Goal: Find specific page/section: Find specific page/section

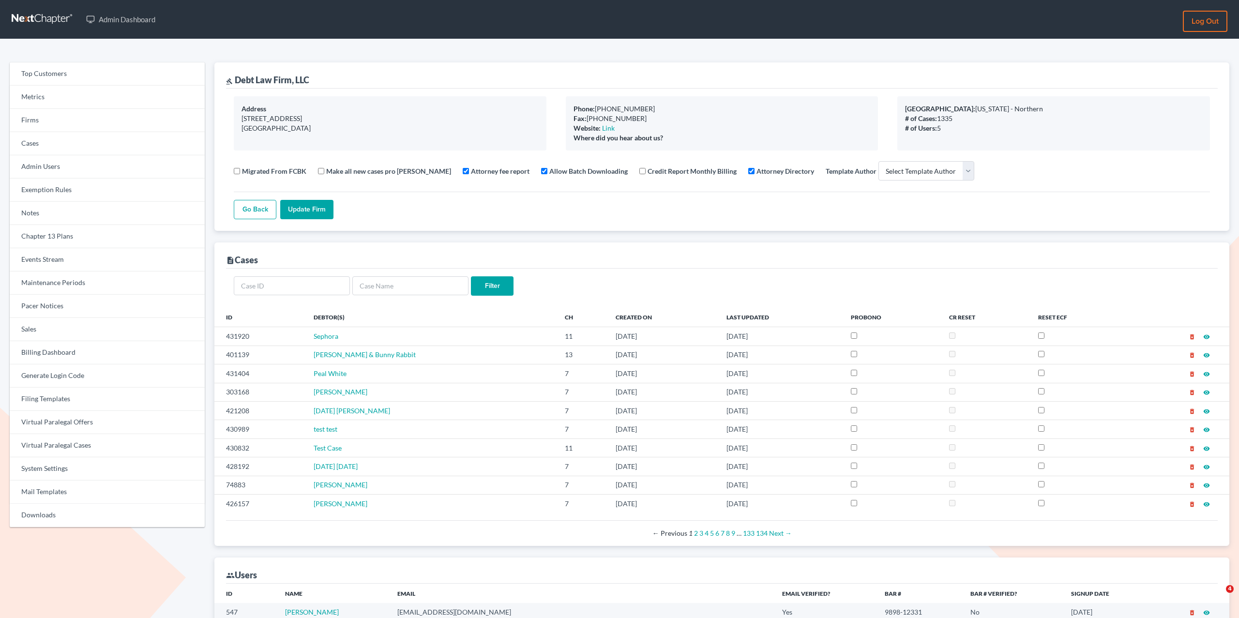
select select
click at [46, 137] on link "Cases" at bounding box center [107, 143] width 195 height 23
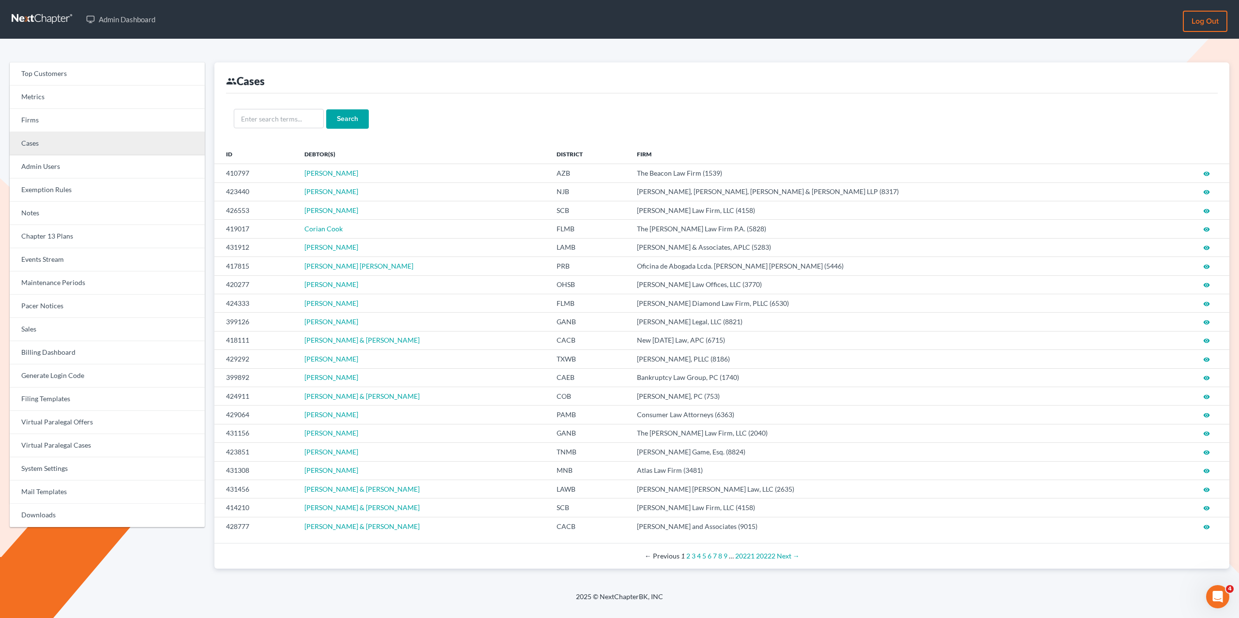
click at [65, 143] on link "Cases" at bounding box center [107, 143] width 195 height 23
click at [22, 111] on link "Firms" at bounding box center [107, 119] width 195 height 23
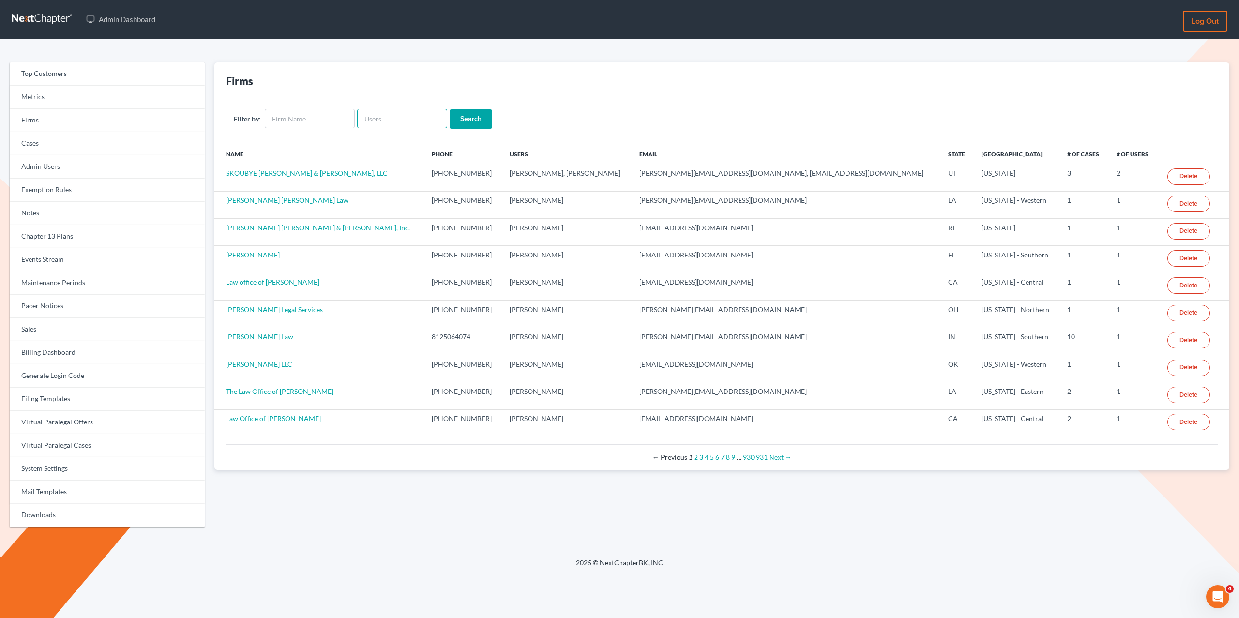
click at [433, 111] on input "text" at bounding box center [402, 118] width 90 height 19
paste input "[PERSON_NAME]"
type input "[PERSON_NAME]"
click at [449, 109] on input "Search" at bounding box center [470, 118] width 43 height 19
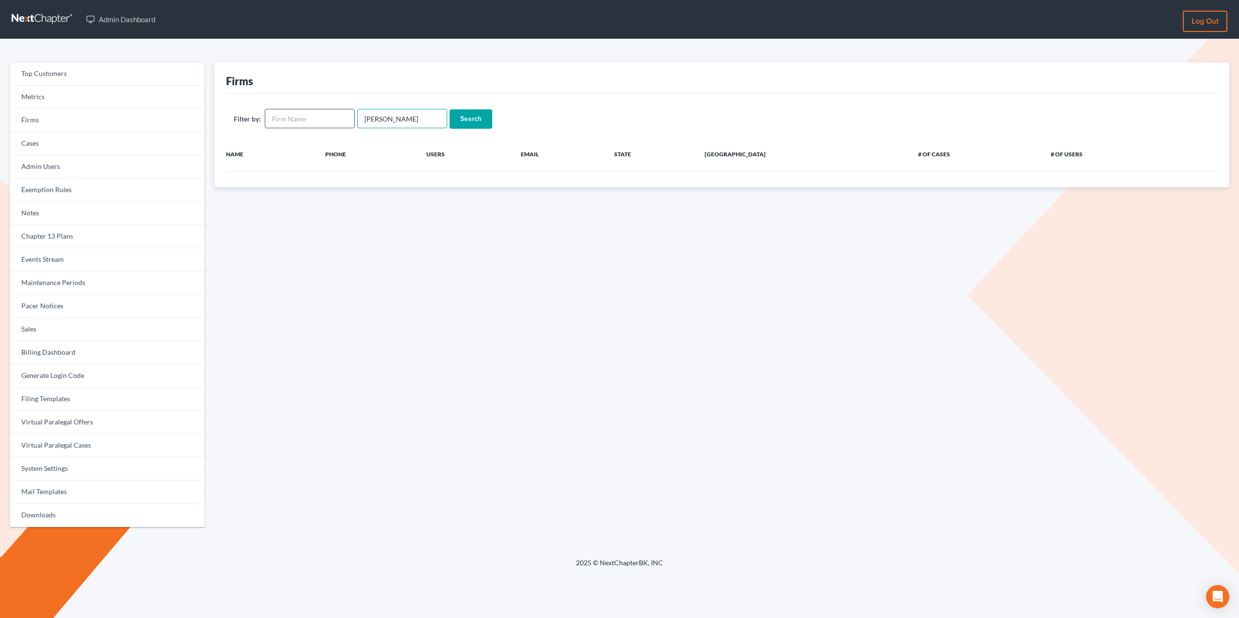
drag, startPoint x: 0, startPoint y: 0, endPoint x: 294, endPoint y: 114, distance: 315.4
click at [294, 114] on form "Filter by: Shawnda Engram Search" at bounding box center [722, 119] width 976 height 20
type input "Engram"
click at [449, 109] on input "Search" at bounding box center [470, 118] width 43 height 19
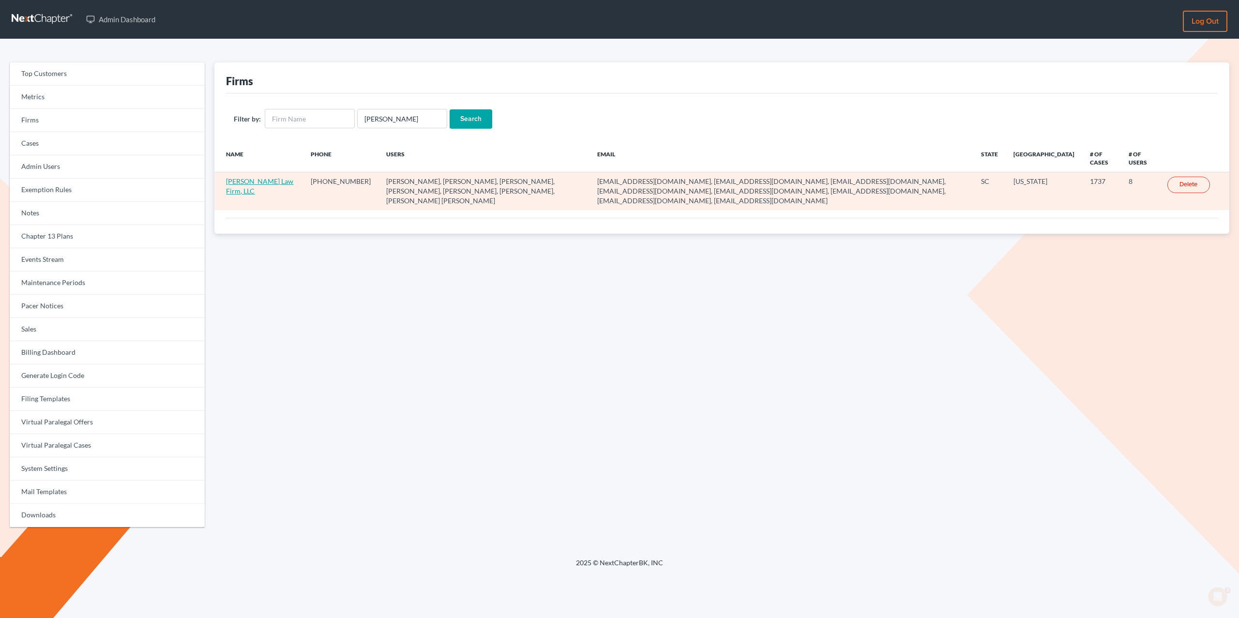
click at [251, 181] on link "[PERSON_NAME] Law Firm, LLC" at bounding box center [259, 186] width 67 height 18
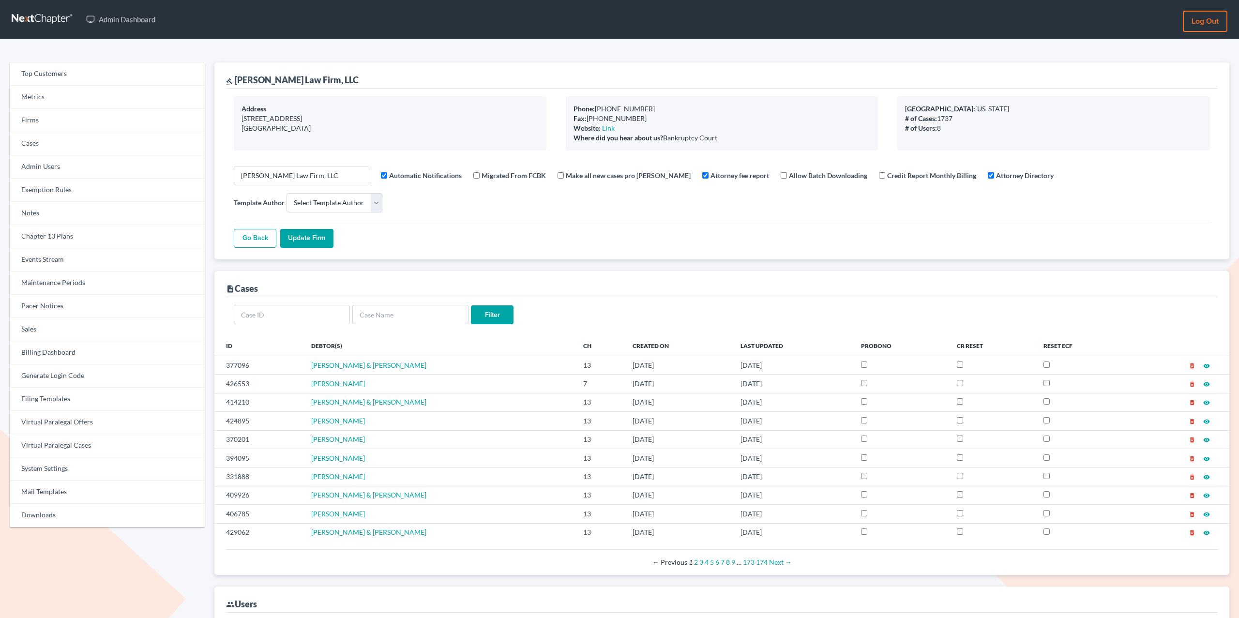
select select
click at [103, 269] on link "Events Stream" at bounding box center [107, 259] width 195 height 23
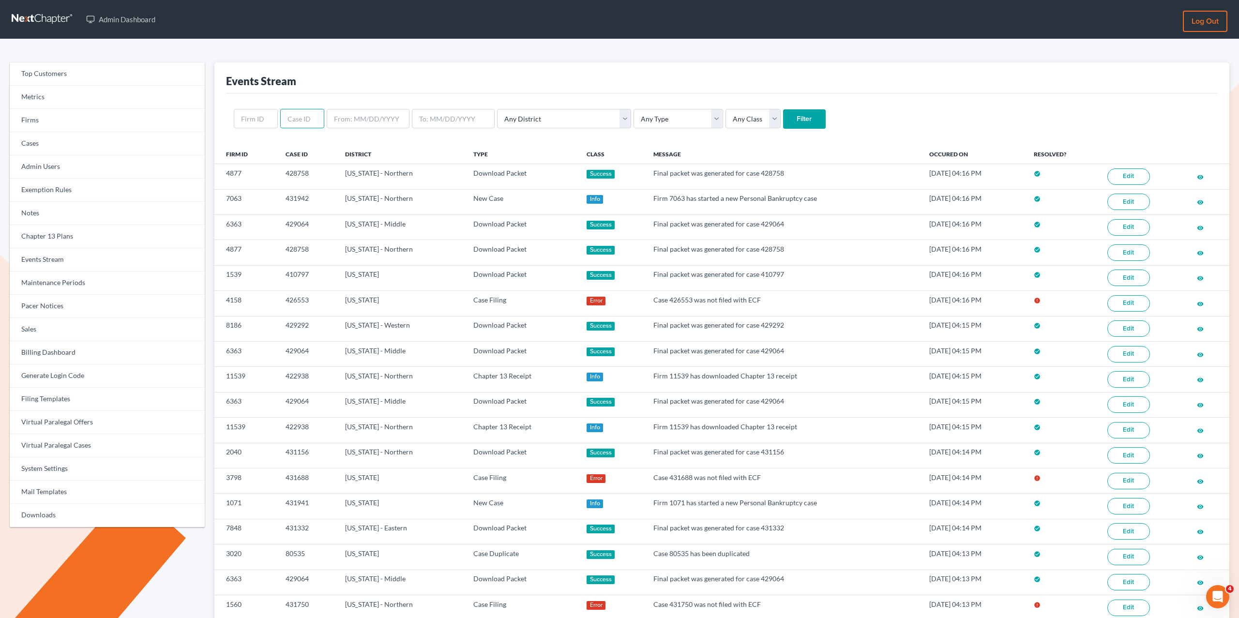
click at [313, 109] on input "text" at bounding box center [302, 118] width 44 height 19
paste input "4158"
type input "4158"
click at [259, 115] on input "text" at bounding box center [256, 118] width 44 height 19
paste input "4158"
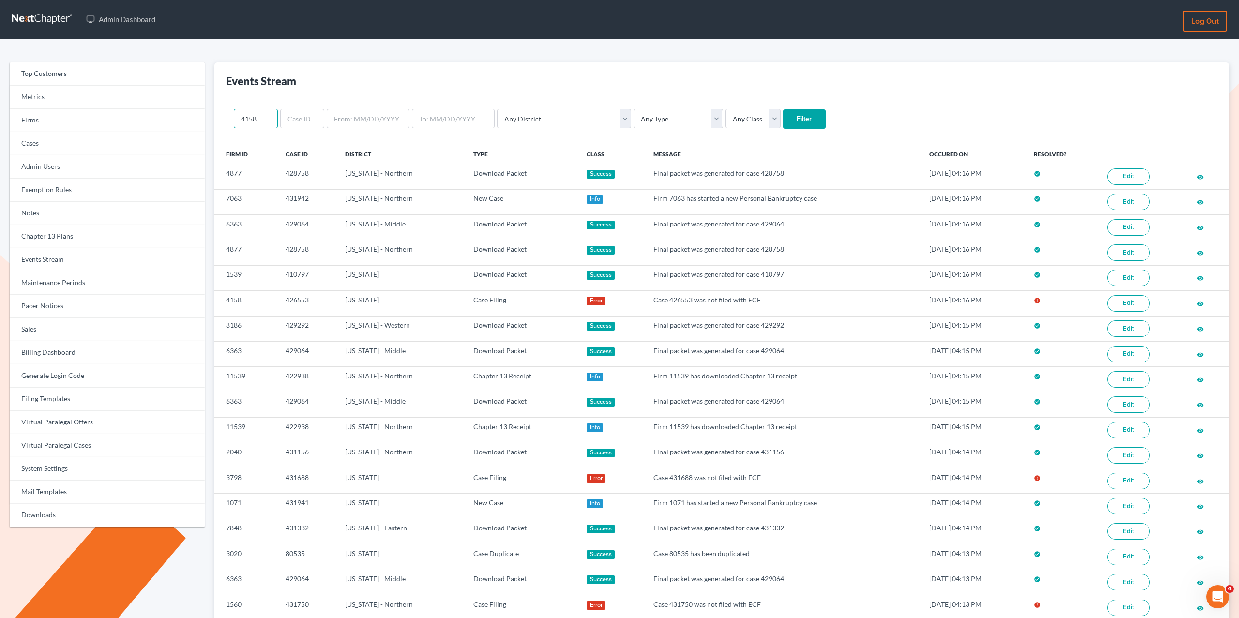
type input "4158"
click at [783, 109] on input "Filter" at bounding box center [804, 118] width 43 height 19
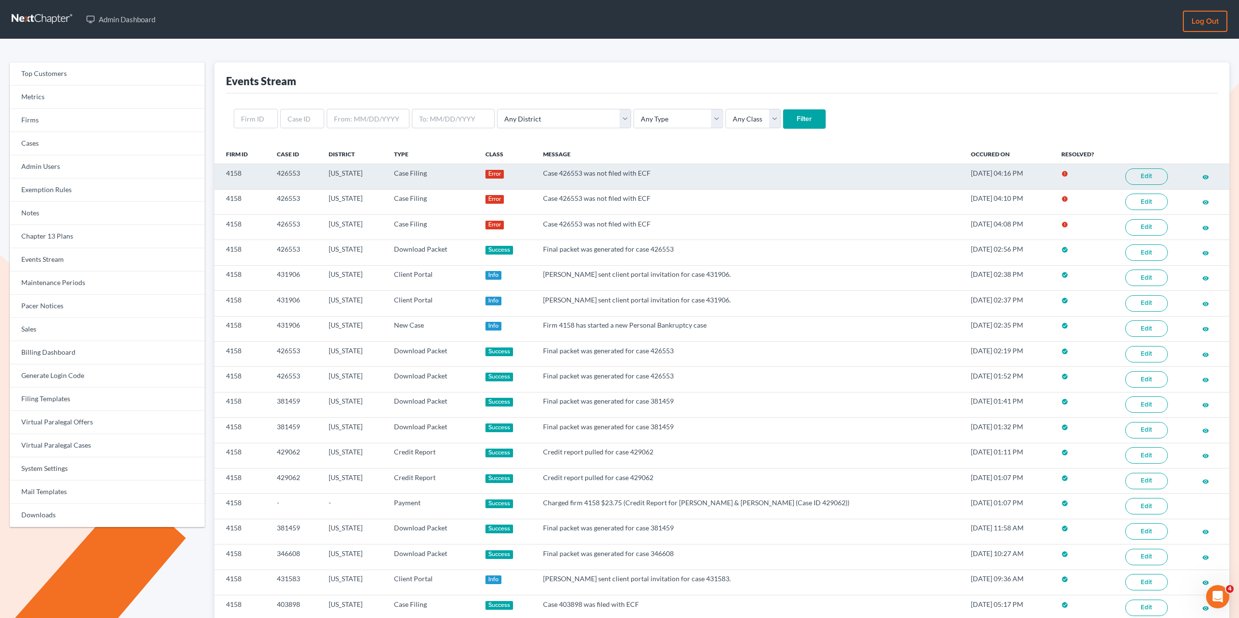
click at [1148, 176] on link "Edit" at bounding box center [1146, 176] width 43 height 16
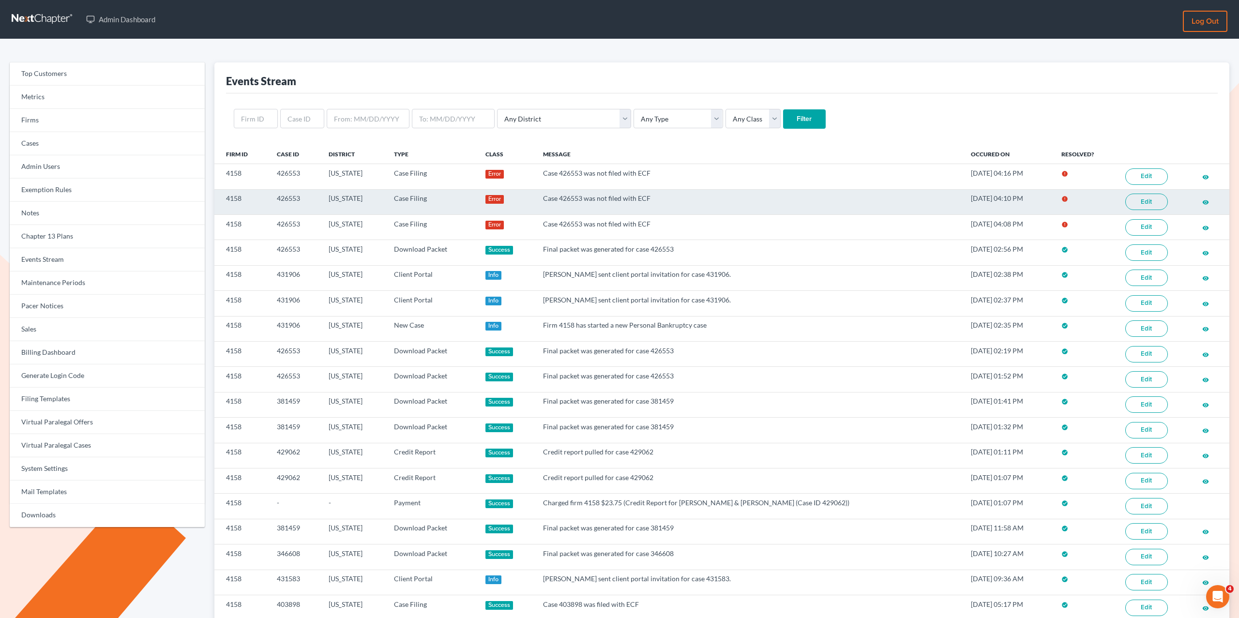
click at [1134, 198] on link "Edit" at bounding box center [1146, 202] width 43 height 16
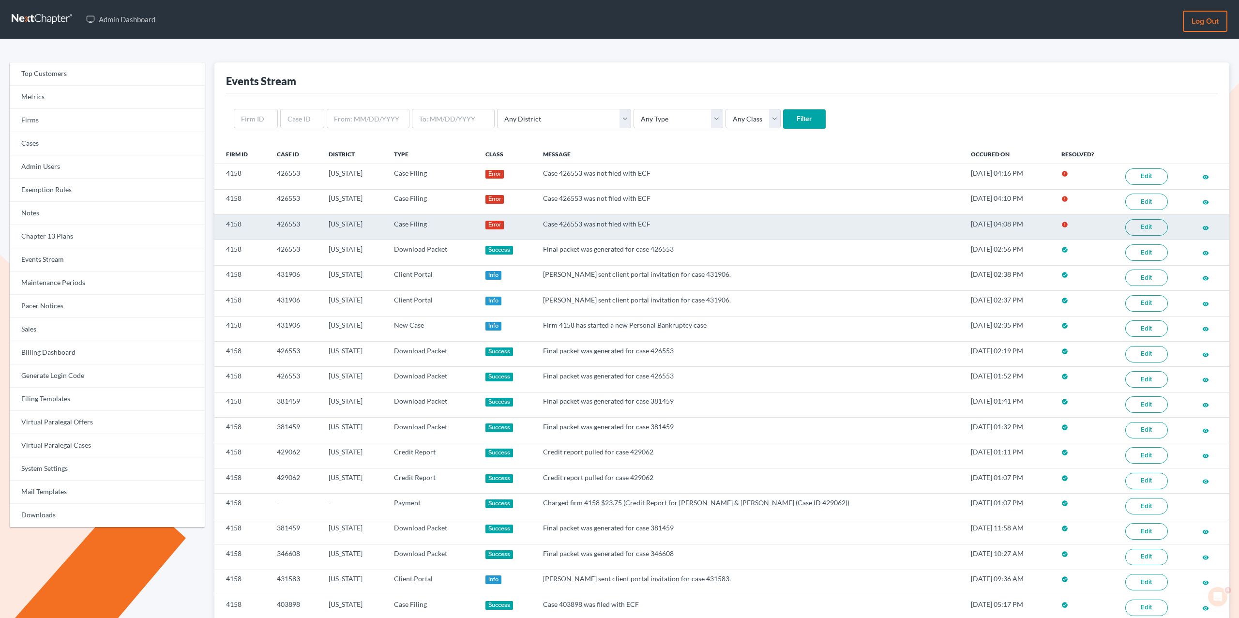
click at [1142, 224] on link "Edit" at bounding box center [1146, 227] width 43 height 16
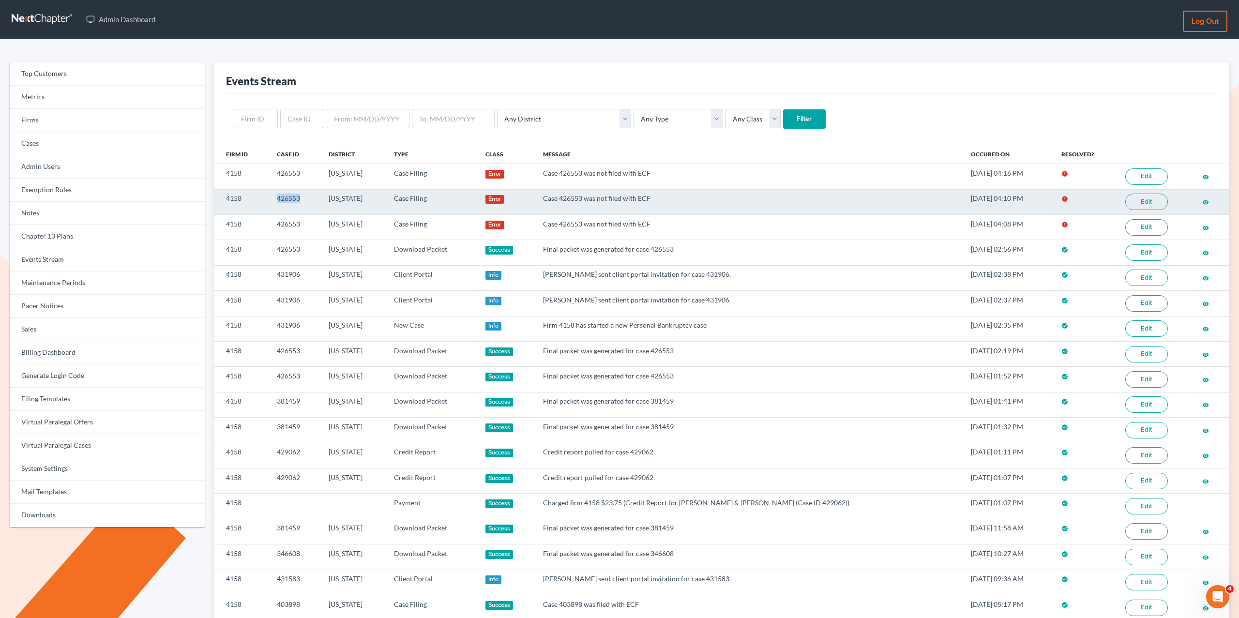
drag, startPoint x: 267, startPoint y: 195, endPoint x: 308, endPoint y: 197, distance: 41.2
click at [308, 197] on tr "4158 426553 [US_STATE] Case Filing Error Case 426553 was not filed with ECF [DA…" at bounding box center [721, 201] width 1015 height 25
copy tr "426553"
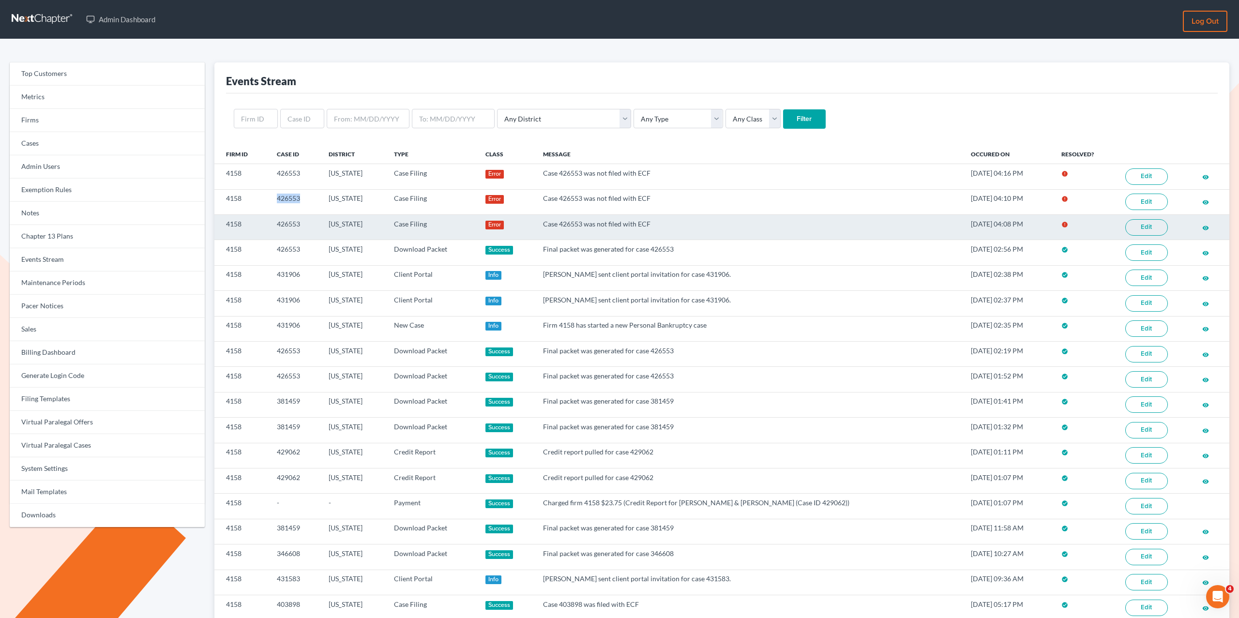
copy tr "426553"
